Goal: Task Accomplishment & Management: Use online tool/utility

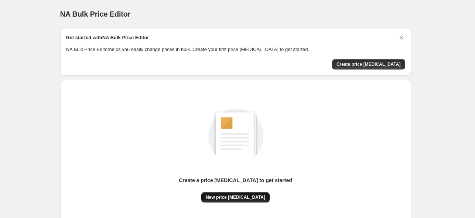
click at [246, 196] on span "New price [MEDICAL_DATA]" at bounding box center [235, 197] width 59 height 6
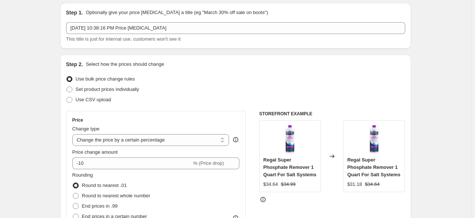
scroll to position [37, 0]
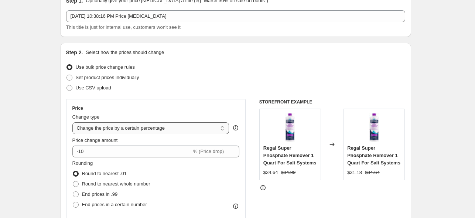
click at [140, 129] on select "Change the price to a certain amount Change the price by a certain amount Chang…" at bounding box center [150, 128] width 157 height 12
select select "by"
click at [74, 122] on select "Change the price to a certain amount Change the price by a certain amount Chang…" at bounding box center [150, 128] width 157 height 12
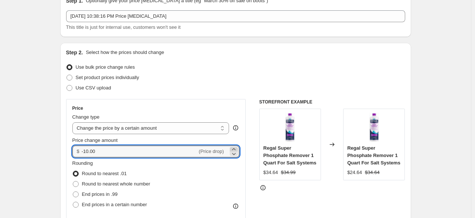
click at [235, 148] on icon at bounding box center [233, 149] width 3 height 2
type input "-9.98"
click at [77, 203] on span at bounding box center [76, 204] width 6 height 6
click at [73, 202] on input "End prices in a certain number" at bounding box center [73, 201] width 0 height 0
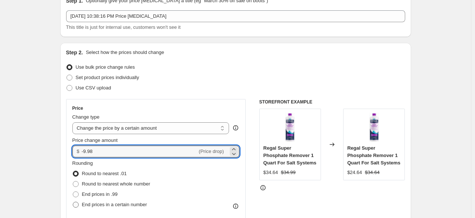
radio input "true"
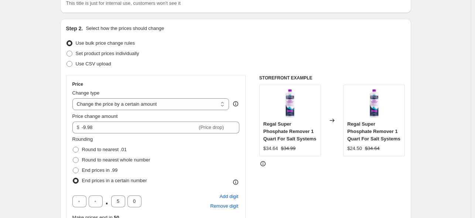
scroll to position [74, 0]
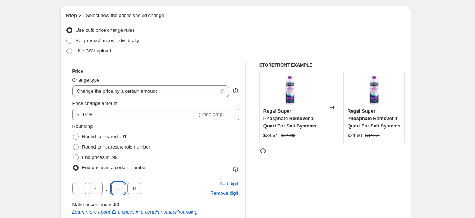
click at [121, 187] on input "5" at bounding box center [118, 188] width 14 height 12
type input "4"
type input "9"
click at [118, 190] on input "4" at bounding box center [118, 188] width 14 height 12
click at [121, 190] on input "4" at bounding box center [118, 188] width 14 height 12
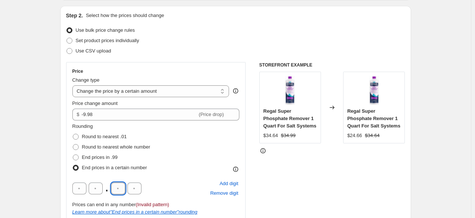
type input "5"
type input "8"
click at [79, 136] on span at bounding box center [76, 137] width 6 height 6
click at [73, 134] on input "Round to nearest .01" at bounding box center [73, 134] width 0 height 0
radio input "true"
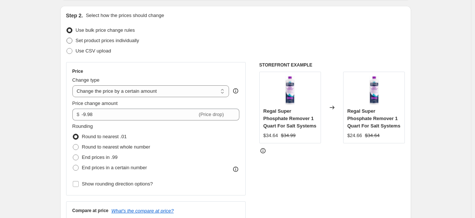
click at [72, 41] on span at bounding box center [69, 41] width 6 height 6
click at [67, 38] on input "Set product prices individually" at bounding box center [66, 38] width 0 height 0
radio input "true"
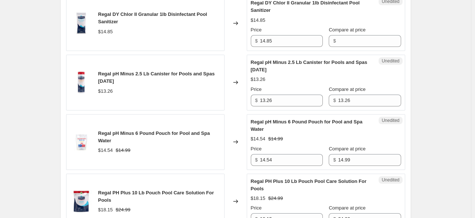
scroll to position [554, 0]
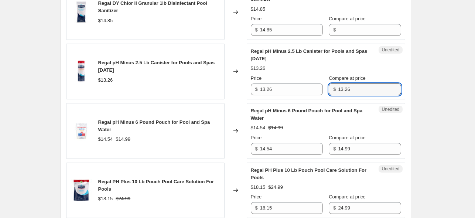
drag, startPoint x: 350, startPoint y: 89, endPoint x: 328, endPoint y: 89, distance: 22.1
click at [328, 89] on div "$ 13.26" at bounding box center [364, 89] width 72 height 12
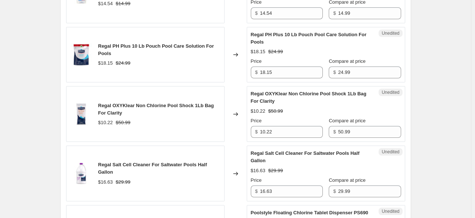
scroll to position [701, 0]
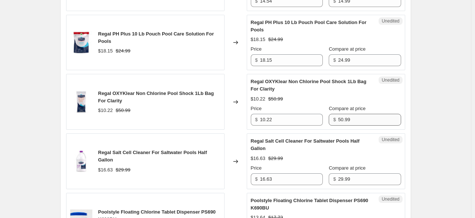
type input "14.99"
drag, startPoint x: 349, startPoint y: 117, endPoint x: 326, endPoint y: 118, distance: 22.6
click at [328, 118] on div "$ 50.99" at bounding box center [364, 120] width 72 height 12
click at [266, 118] on input "10.22" at bounding box center [291, 120] width 63 height 12
type input "8.22"
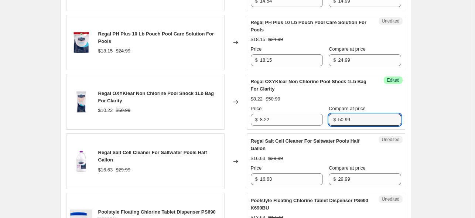
drag, startPoint x: 348, startPoint y: 117, endPoint x: 329, endPoint y: 120, distance: 18.7
click at [329, 120] on div "$ 50.99" at bounding box center [364, 120] width 72 height 12
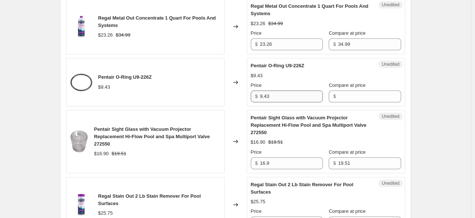
scroll to position [1070, 0]
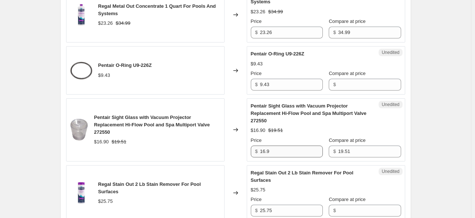
type input "10.99"
click at [288, 151] on input "16.9" at bounding box center [291, 151] width 63 height 12
type input "1"
type input "9.58"
click at [382, 123] on div "Pentair Sight Glass with Vacuum Projector Replacement Hi-Flow Pool and Spa Mult…" at bounding box center [326, 129] width 150 height 55
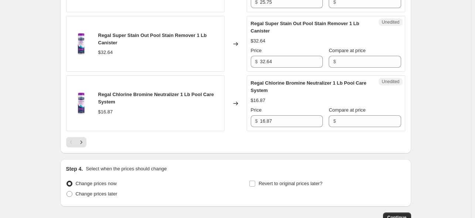
scroll to position [1292, 0]
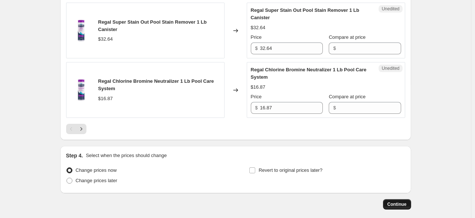
click at [393, 199] on button "Continue" at bounding box center [397, 204] width 28 height 10
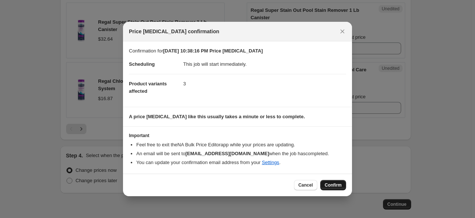
click at [335, 185] on span "Confirm" at bounding box center [332, 185] width 17 height 6
